Goal: Browse casually

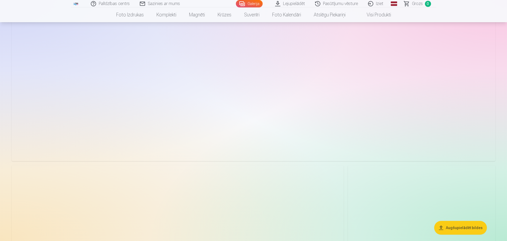
scroll to position [1456, 0]
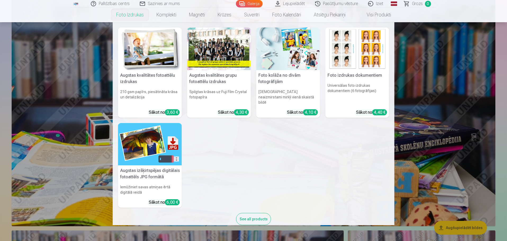
click at [255, 217] on div "See all products" at bounding box center [253, 219] width 35 height 12
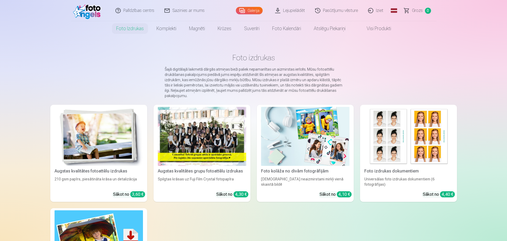
click at [100, 115] on img at bounding box center [99, 136] width 88 height 59
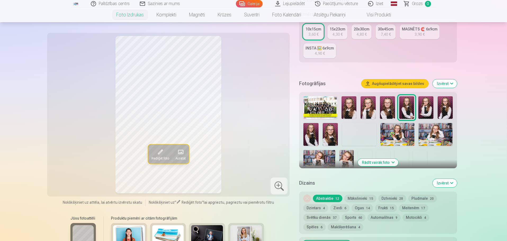
scroll to position [238, 0]
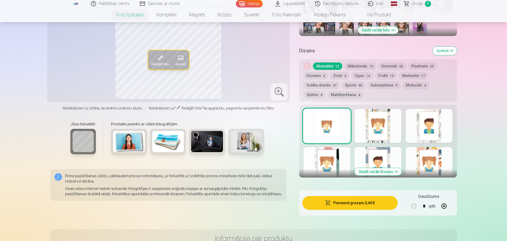
click at [388, 172] on button "Skatīt vairāk dizainu" at bounding box center [378, 171] width 47 height 7
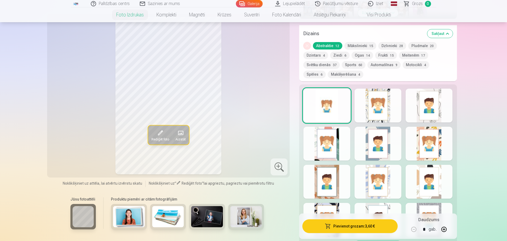
scroll to position [318, 0]
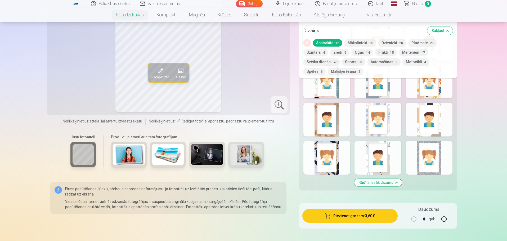
click at [376, 171] on div at bounding box center [378, 158] width 47 height 34
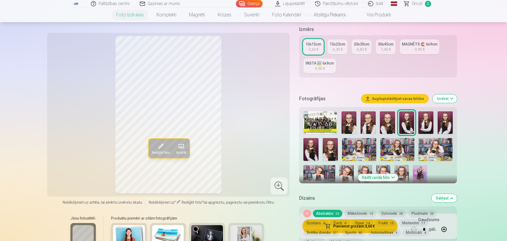
scroll to position [106, 0]
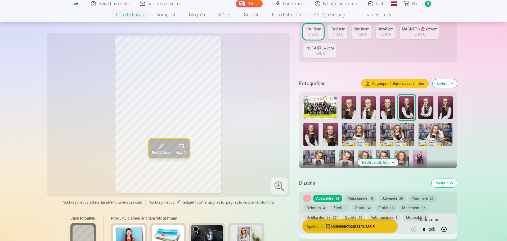
click at [387, 162] on button "Rādīt vairāk foto" at bounding box center [378, 162] width 41 height 7
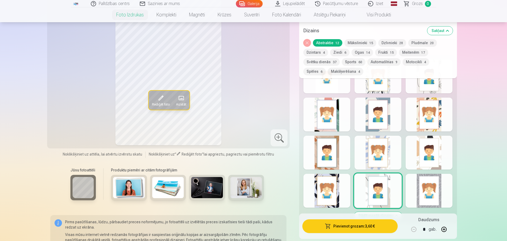
scroll to position [450, 0]
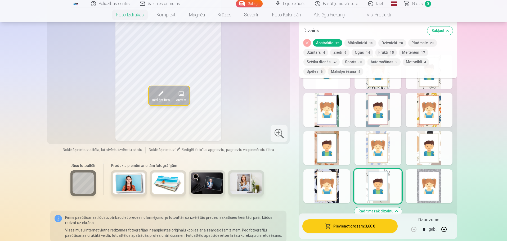
click at [342, 88] on div "Rādīt mazāk dizainu" at bounding box center [378, 135] width 158 height 168
click at [341, 86] on div at bounding box center [326, 72] width 47 height 34
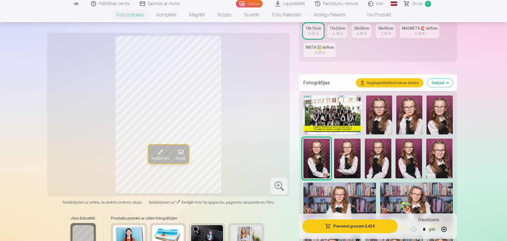
scroll to position [106, 0]
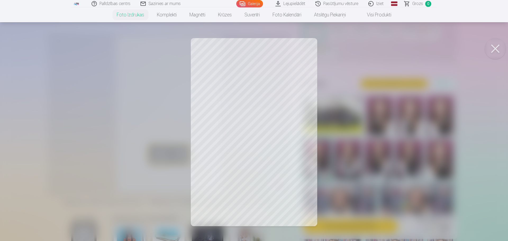
click at [483, 127] on div at bounding box center [254, 120] width 508 height 241
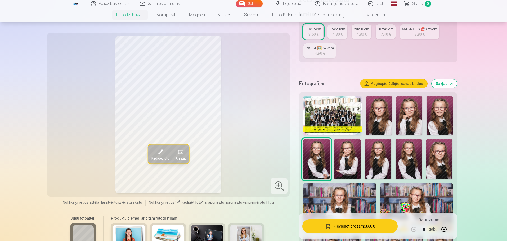
click at [378, 112] on img at bounding box center [379, 115] width 26 height 39
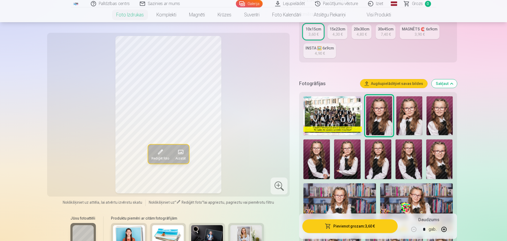
click at [409, 117] on img at bounding box center [409, 115] width 26 height 39
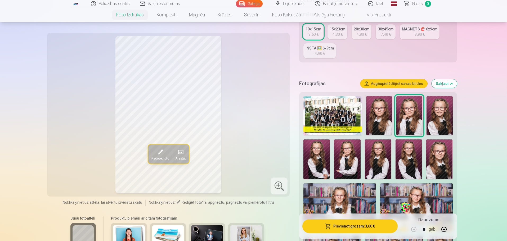
click at [442, 119] on img at bounding box center [440, 115] width 26 height 39
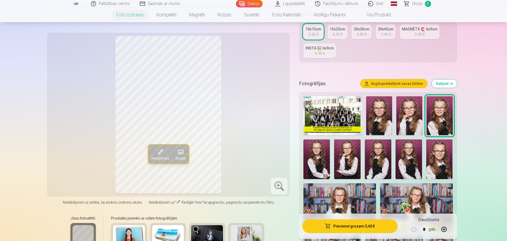
click at [446, 153] on img at bounding box center [439, 160] width 26 height 40
click at [413, 159] on img at bounding box center [409, 160] width 26 height 40
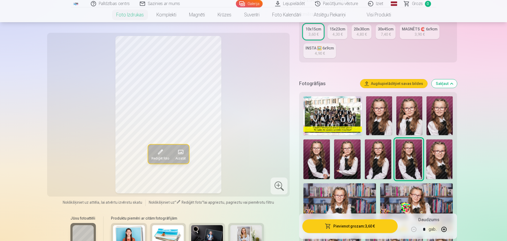
click at [431, 157] on img at bounding box center [439, 160] width 26 height 40
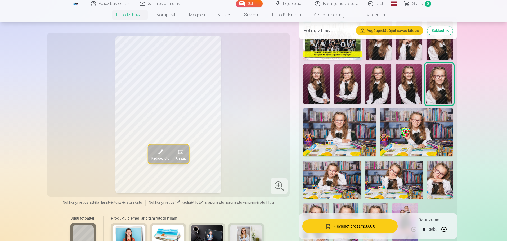
scroll to position [185, 0]
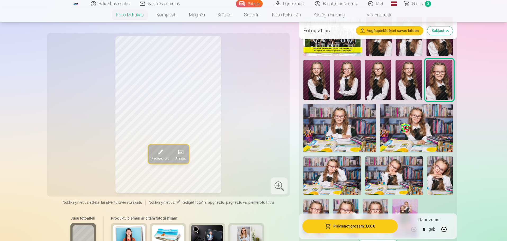
click at [412, 130] on img at bounding box center [416, 128] width 73 height 48
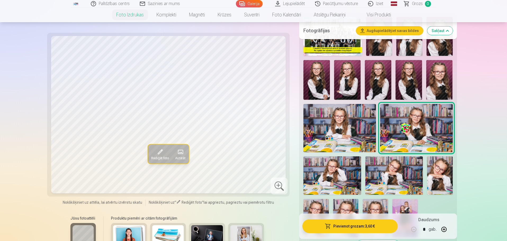
click at [341, 158] on img at bounding box center [331, 175] width 57 height 38
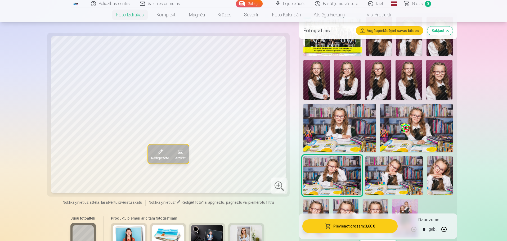
click at [394, 174] on img at bounding box center [393, 175] width 57 height 38
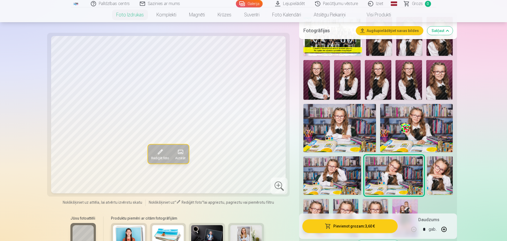
click at [432, 175] on img at bounding box center [440, 175] width 26 height 38
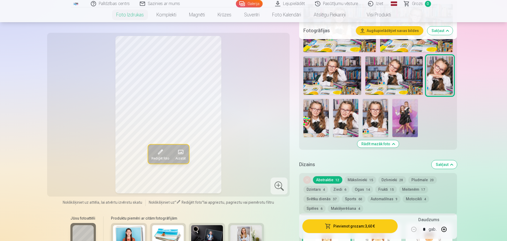
scroll to position [291, 0]
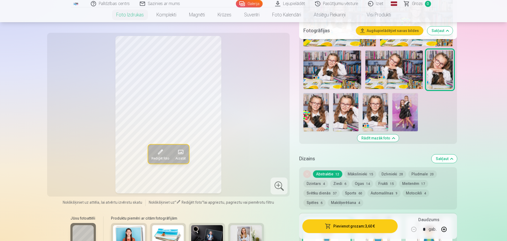
click at [320, 113] on img at bounding box center [315, 112] width 25 height 38
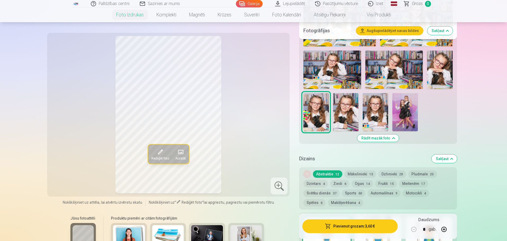
click at [343, 110] on img at bounding box center [345, 112] width 25 height 38
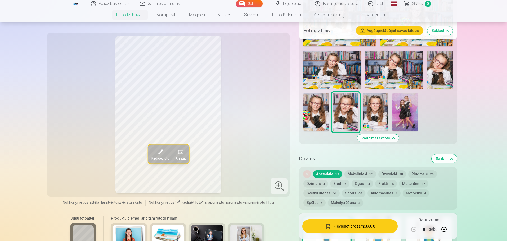
click at [369, 115] on img at bounding box center [375, 112] width 25 height 38
click at [412, 110] on img at bounding box center [404, 112] width 25 height 38
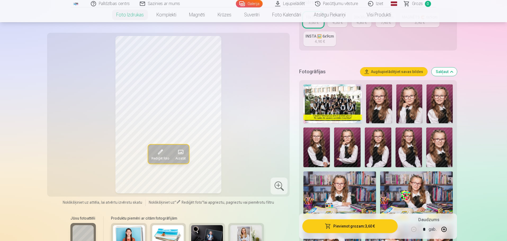
scroll to position [132, 0]
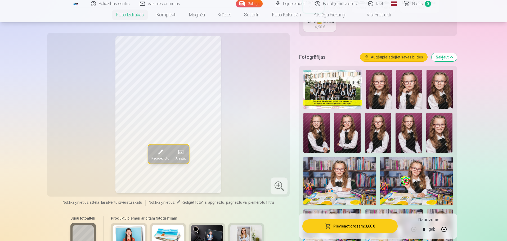
click at [365, 178] on img at bounding box center [339, 181] width 73 height 48
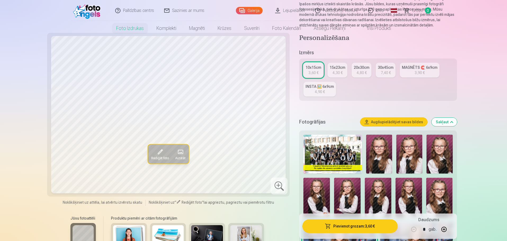
scroll to position [0, 0]
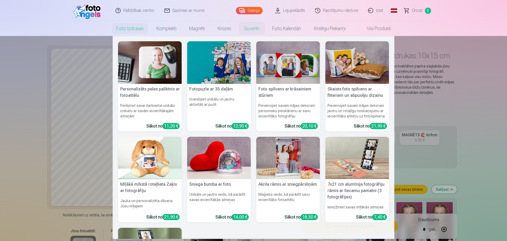
click at [257, 30] on link "Suvenīri" at bounding box center [252, 28] width 28 height 15
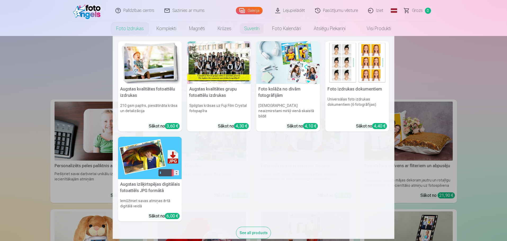
click at [288, 81] on img at bounding box center [288, 62] width 64 height 43
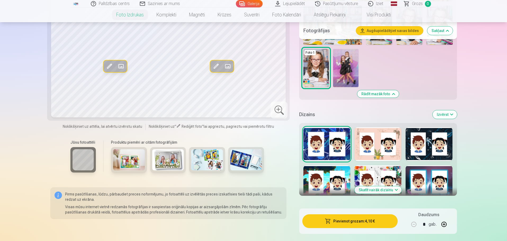
scroll to position [397, 0]
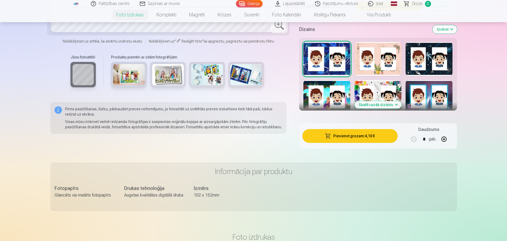
click at [383, 105] on button "Skatīt vairāk dizainu" at bounding box center [378, 104] width 47 height 7
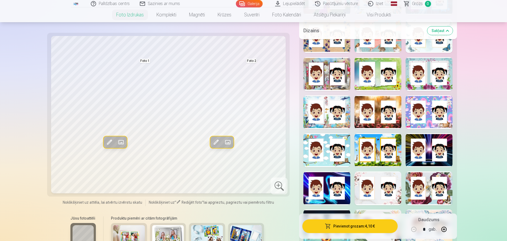
scroll to position [424, 0]
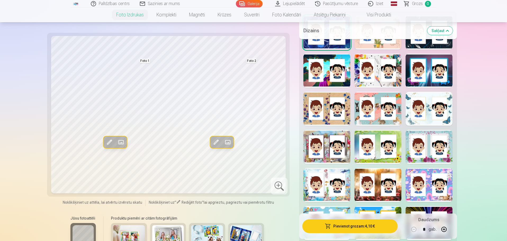
click at [441, 114] on div at bounding box center [429, 109] width 47 height 34
click at [440, 179] on div at bounding box center [429, 185] width 47 height 34
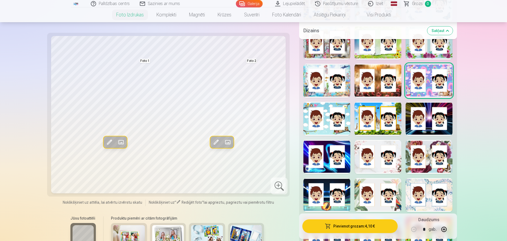
scroll to position [530, 0]
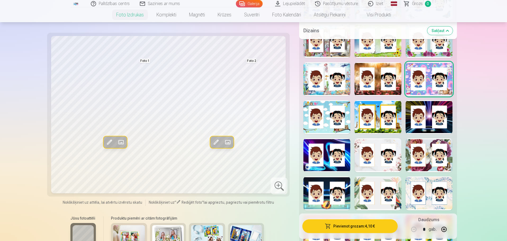
click at [369, 155] on div at bounding box center [378, 155] width 47 height 34
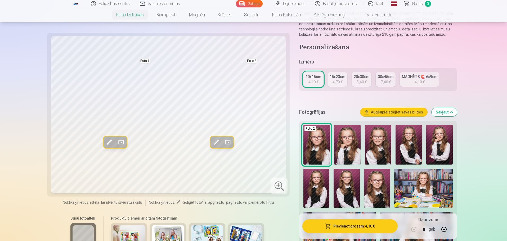
scroll to position [0, 0]
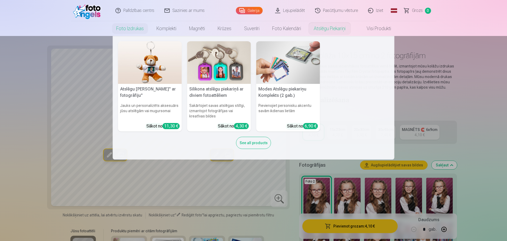
click at [18, 101] on nav "Atslēgu piekariņš Lācītis" ar fotogrāfiju" Jauks un personalizēts aksesuārs jūs…" at bounding box center [253, 98] width 507 height 124
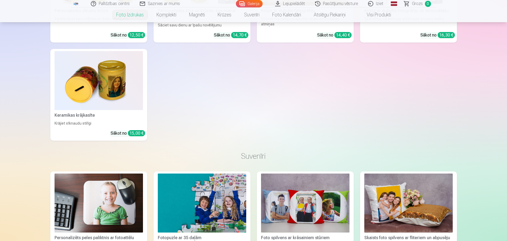
scroll to position [1685, 0]
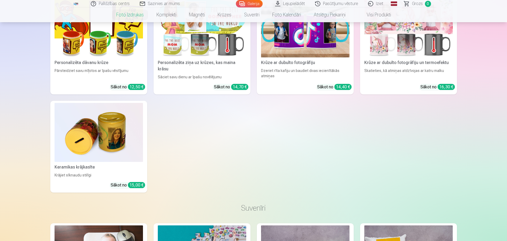
click at [380, 7] on link "Iziet" at bounding box center [375, 3] width 25 height 7
